Goal: Task Accomplishment & Management: Use online tool/utility

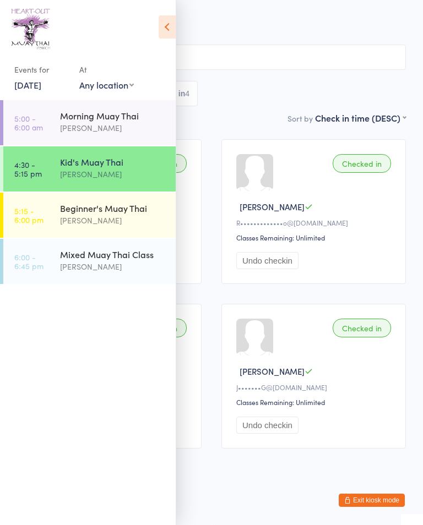
click at [48, 215] on link "5:15 - 6:00 pm Beginner's Muay Thai [PERSON_NAME]" at bounding box center [89, 215] width 172 height 45
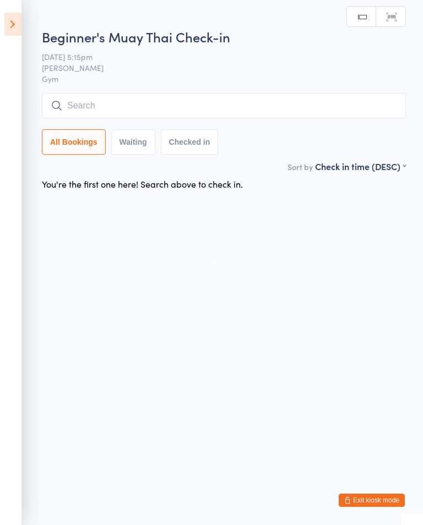
click at [71, 111] on input "search" at bounding box center [224, 105] width 364 height 25
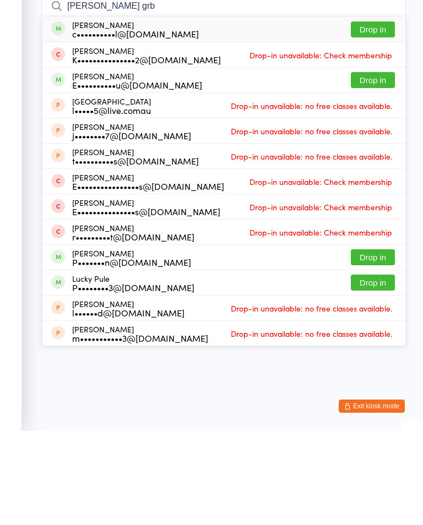
type input "[PERSON_NAME] grb"
click at [369, 116] on button "Drop in" at bounding box center [373, 124] width 44 height 16
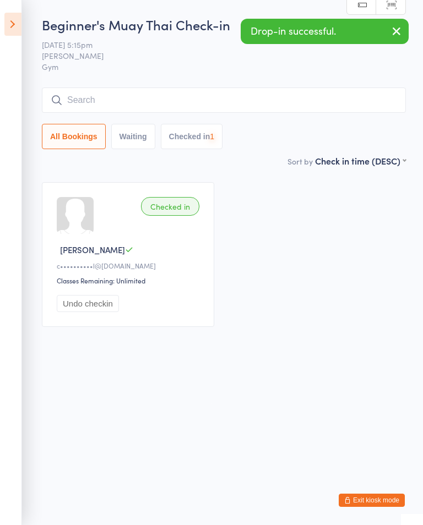
click at [255, 102] on input "search" at bounding box center [224, 100] width 364 height 25
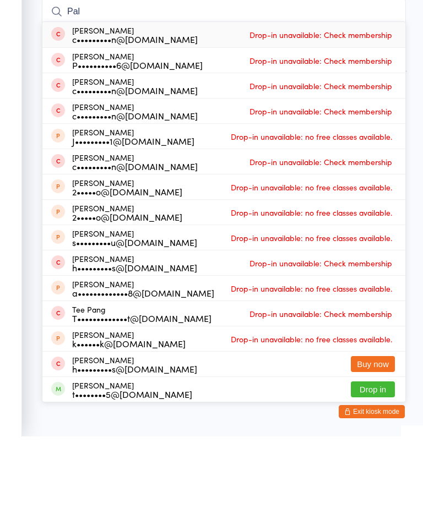
click at [92, 88] on input "Pal" at bounding box center [224, 100] width 364 height 25
click at [85, 88] on input "Pal" at bounding box center [224, 100] width 364 height 25
click at [28, 65] on ui-view "Beginner's Muay Thai Check-in [DATE] 5:15pm [PERSON_NAME] Gym Manual search Sca…" at bounding box center [211, 175] width 423 height 321
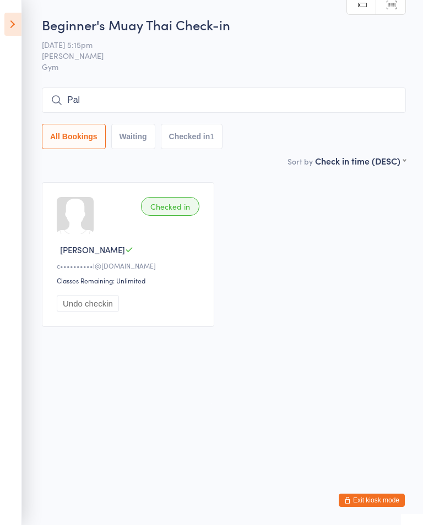
click at [39, 59] on ui-view "Beginner's Muay Thai Check-in [DATE] 5:15pm [PERSON_NAME] Gym Manual search Sca…" at bounding box center [211, 175] width 423 height 321
click at [108, 91] on input "Pal" at bounding box center [224, 100] width 364 height 25
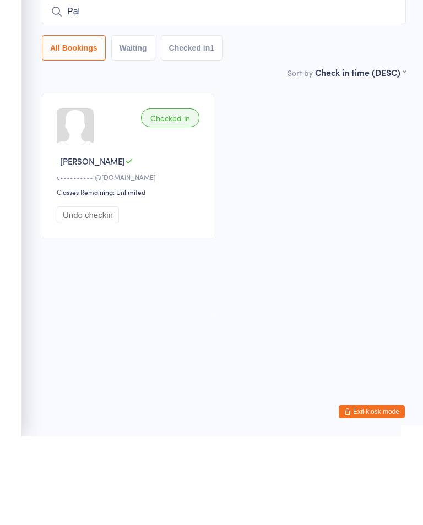
click at [104, 88] on input "Pal" at bounding box center [224, 100] width 364 height 25
click at [111, 88] on input "Pal" at bounding box center [224, 100] width 364 height 25
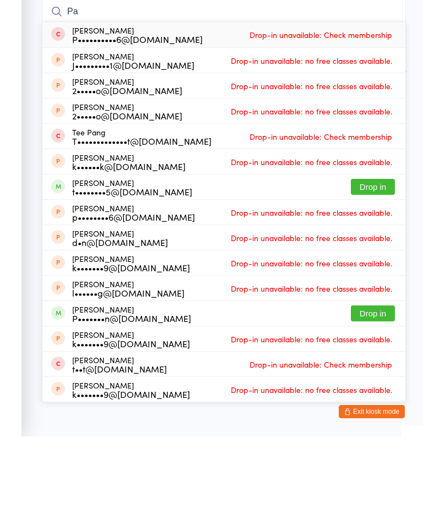
type input "Pa"
click at [371, 394] on button "Drop in" at bounding box center [373, 402] width 44 height 16
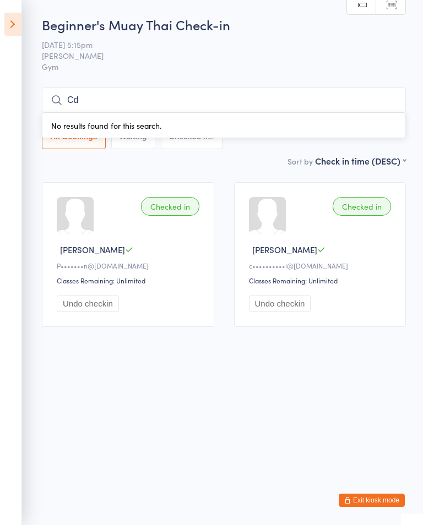
type input "C"
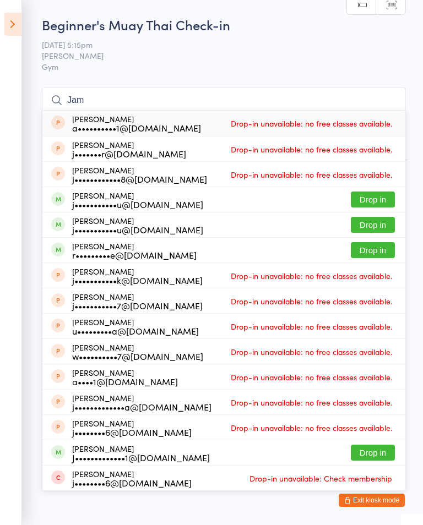
type input "Jam"
click at [375, 250] on button "Drop in" at bounding box center [373, 250] width 44 height 16
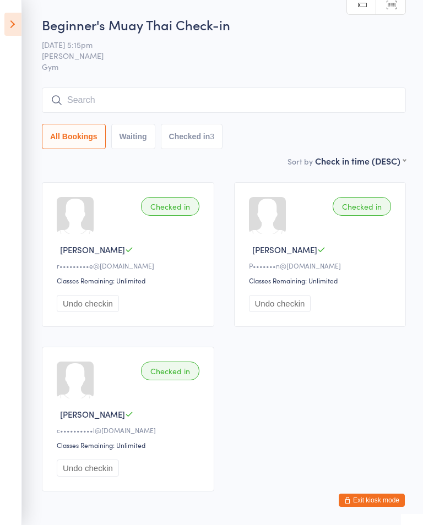
click at [190, 138] on button "Checked in 3" at bounding box center [192, 136] width 62 height 25
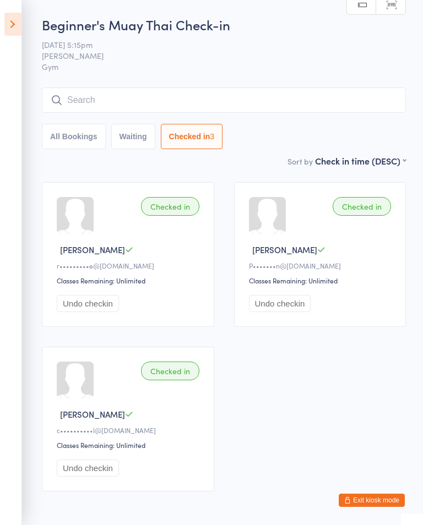
click at [84, 136] on button "All Bookings" at bounding box center [74, 136] width 64 height 25
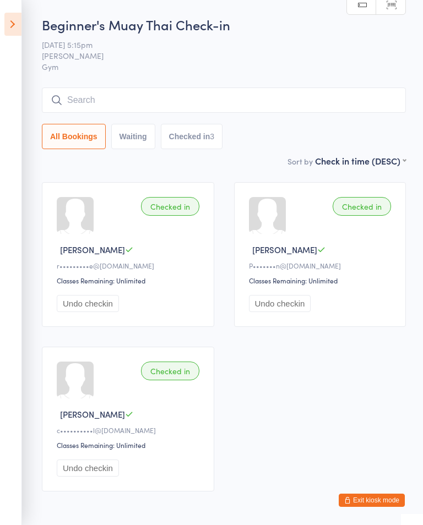
click at [222, 85] on div "Beginner's Muay Thai Check-in [DATE] 5:15pm [PERSON_NAME] Gym Manual search Sca…" at bounding box center [224, 84] width 364 height 139
click at [203, 95] on input "search" at bounding box center [224, 100] width 364 height 25
click at [141, 142] on button "Waiting" at bounding box center [133, 136] width 44 height 25
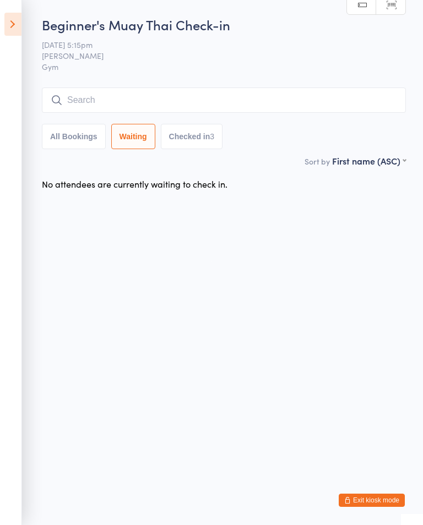
click at [61, 145] on button "All Bookings" at bounding box center [74, 136] width 64 height 25
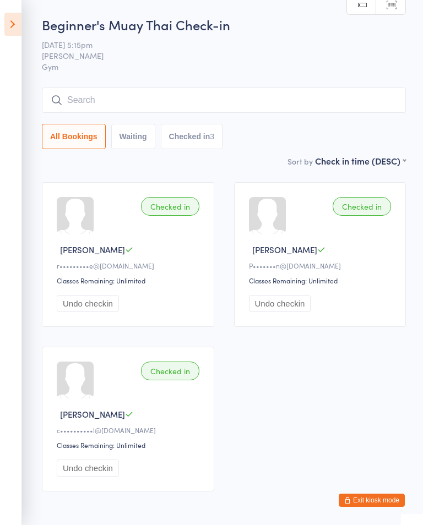
click at [143, 133] on button "Waiting" at bounding box center [133, 136] width 44 height 25
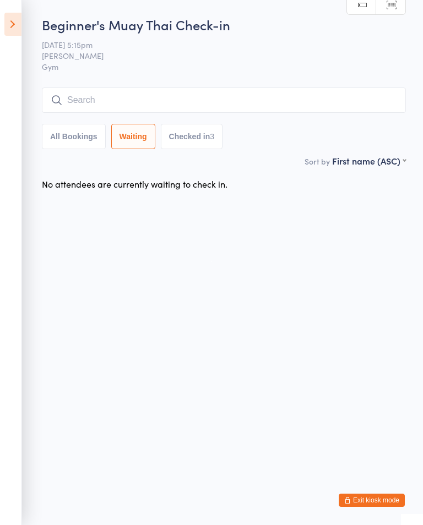
click at [198, 143] on button "Checked in 3" at bounding box center [192, 136] width 62 height 25
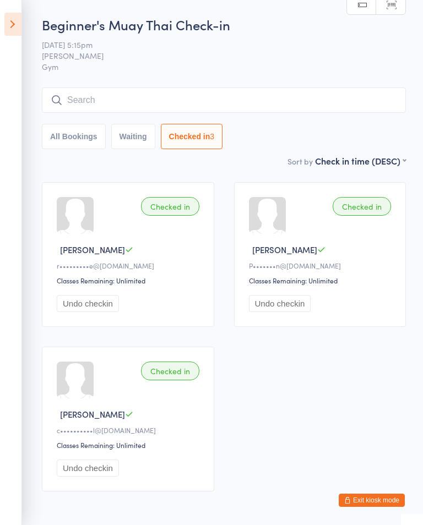
click at [130, 134] on button "Waiting" at bounding box center [133, 136] width 44 height 25
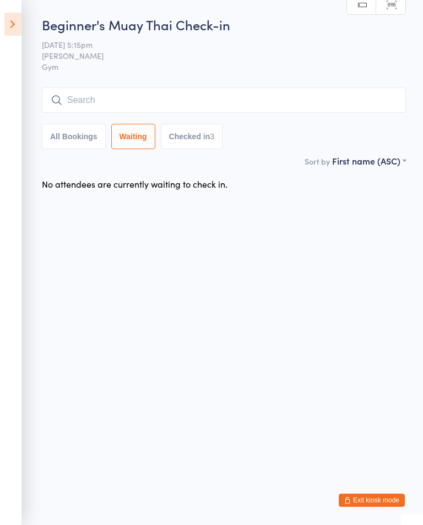
click at [61, 139] on button "All Bookings" at bounding box center [74, 136] width 64 height 25
select select "5"
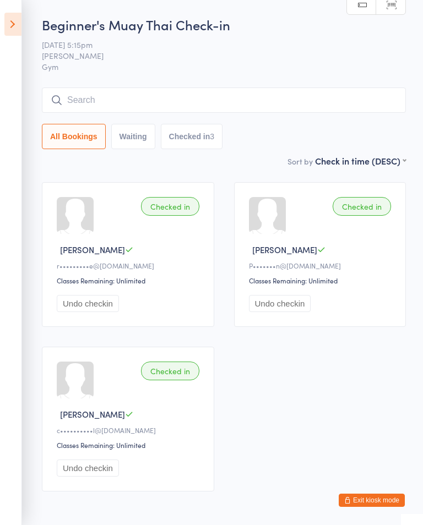
click at [64, 104] on input "search" at bounding box center [224, 100] width 364 height 25
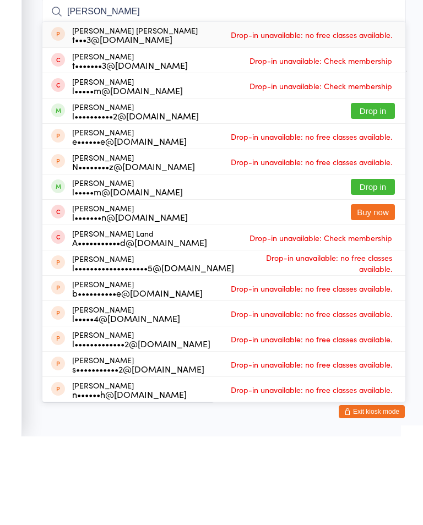
type input "[PERSON_NAME]"
click at [365, 267] on button "Drop in" at bounding box center [373, 275] width 44 height 16
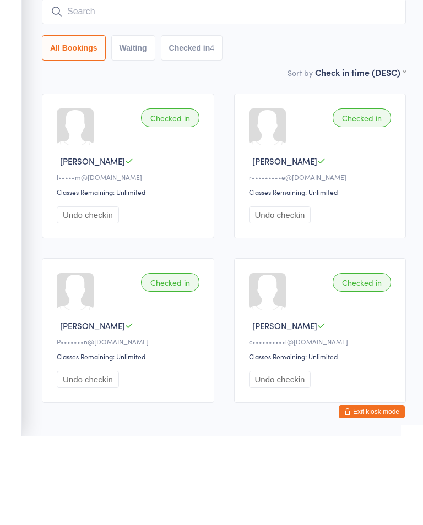
type input "h"
click at [283, 88] on input "h" at bounding box center [224, 100] width 364 height 25
click at [274, 88] on input "h" at bounding box center [224, 100] width 364 height 25
click at [337, 88] on input "N" at bounding box center [224, 100] width 364 height 25
click at [336, 88] on input "N" at bounding box center [224, 100] width 364 height 25
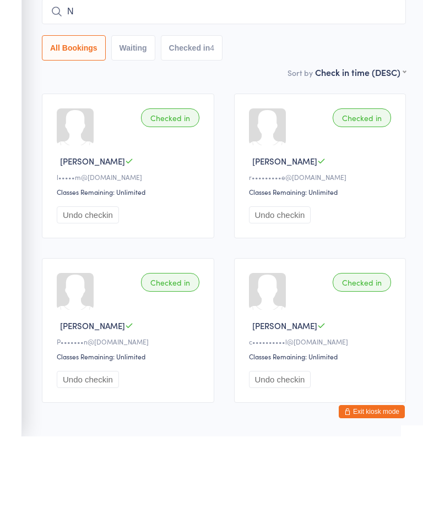
click at [335, 88] on input "N" at bounding box center [224, 100] width 364 height 25
click at [344, 88] on input "N" at bounding box center [224, 100] width 364 height 25
click at [351, 88] on input "N" at bounding box center [224, 100] width 364 height 25
click at [348, 88] on input "N" at bounding box center [224, 100] width 364 height 25
click at [345, 88] on input "N" at bounding box center [224, 100] width 364 height 25
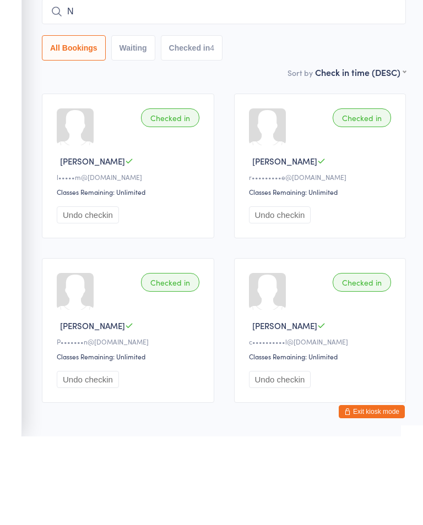
click at [369, 88] on input "N" at bounding box center [224, 100] width 364 height 25
click at [138, 88] on input "N" at bounding box center [224, 100] width 364 height 25
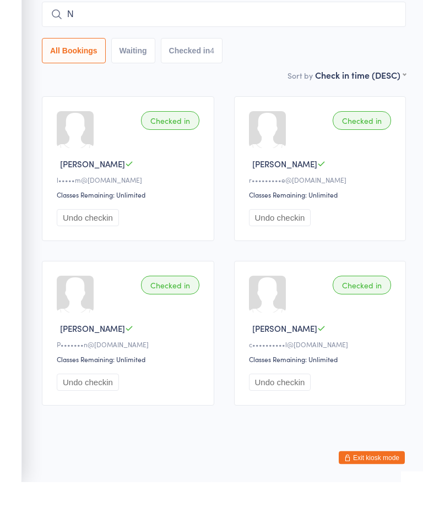
scroll to position [60, 0]
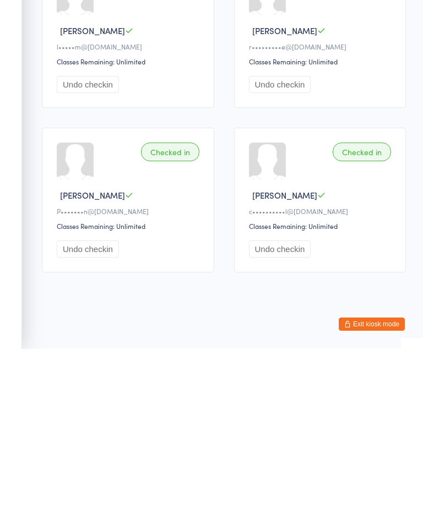
type input "N"
click at [34, 274] on div "Checked in [PERSON_NAME] L l•••••m@[DOMAIN_NAME] Classes Remaining: Unlimited U…" at bounding box center [224, 293] width 384 height 329
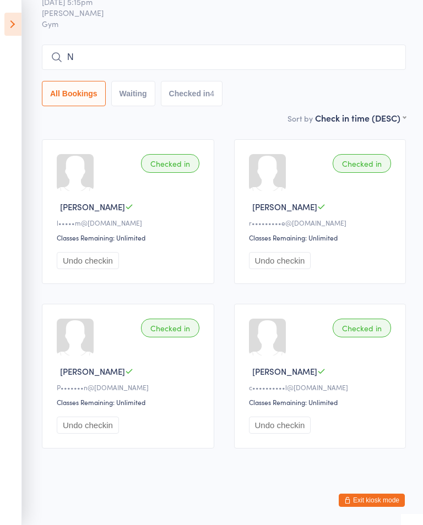
click at [119, 45] on input "N" at bounding box center [224, 57] width 364 height 25
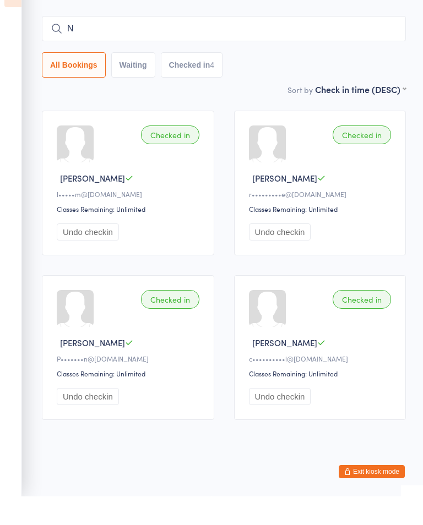
click at [137, 45] on input "N" at bounding box center [224, 57] width 364 height 25
click at [353, 45] on input "N" at bounding box center [224, 57] width 364 height 25
type input "N"
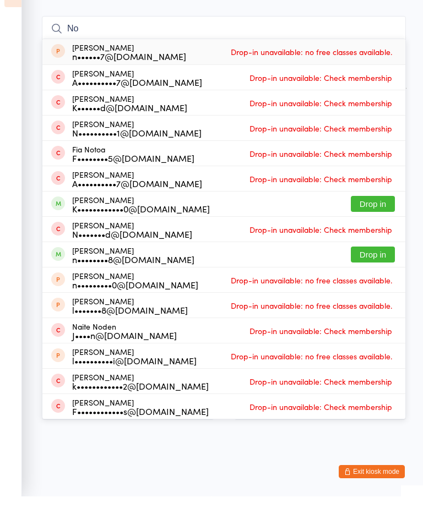
type input "No"
click at [376, 275] on button "Drop in" at bounding box center [373, 283] width 44 height 16
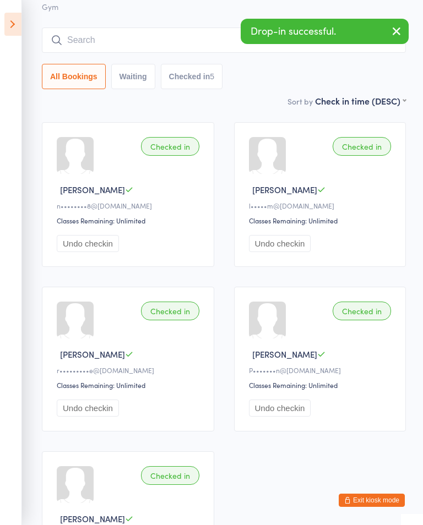
click at [84, 38] on input "search" at bounding box center [224, 40] width 364 height 25
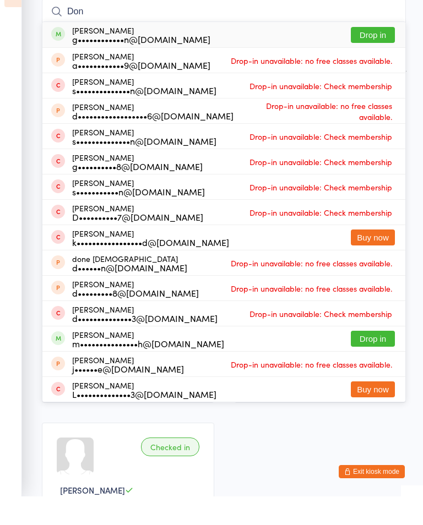
type input "Don"
click at [378, 56] on button "Drop in" at bounding box center [373, 64] width 44 height 16
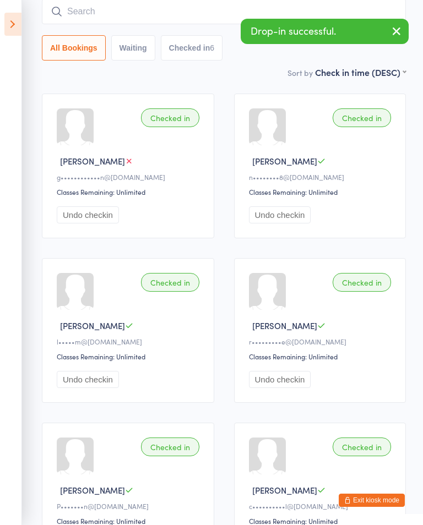
click at [210, 3] on input "search" at bounding box center [224, 11] width 364 height 25
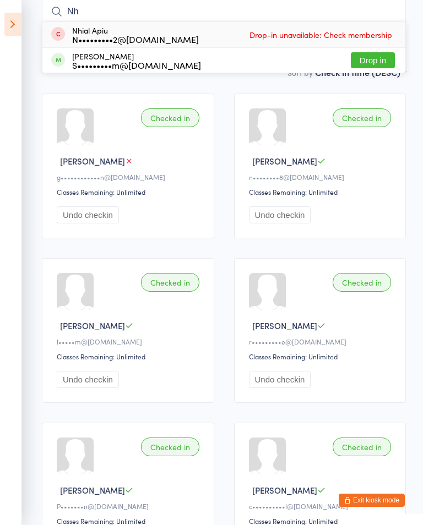
type input "Nh"
click at [382, 57] on button "Drop in" at bounding box center [373, 60] width 44 height 16
